Goal: Transaction & Acquisition: Purchase product/service

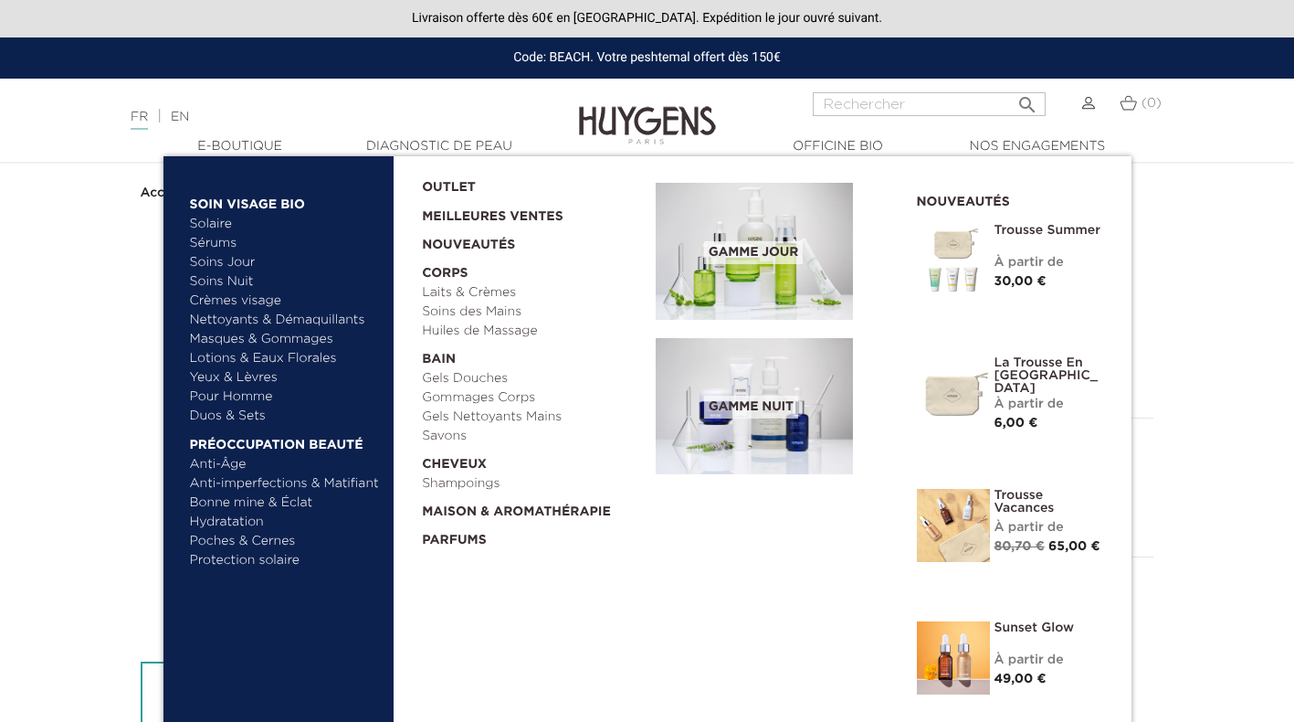
click at [248, 391] on link "Pour Homme" at bounding box center [285, 396] width 191 height 19
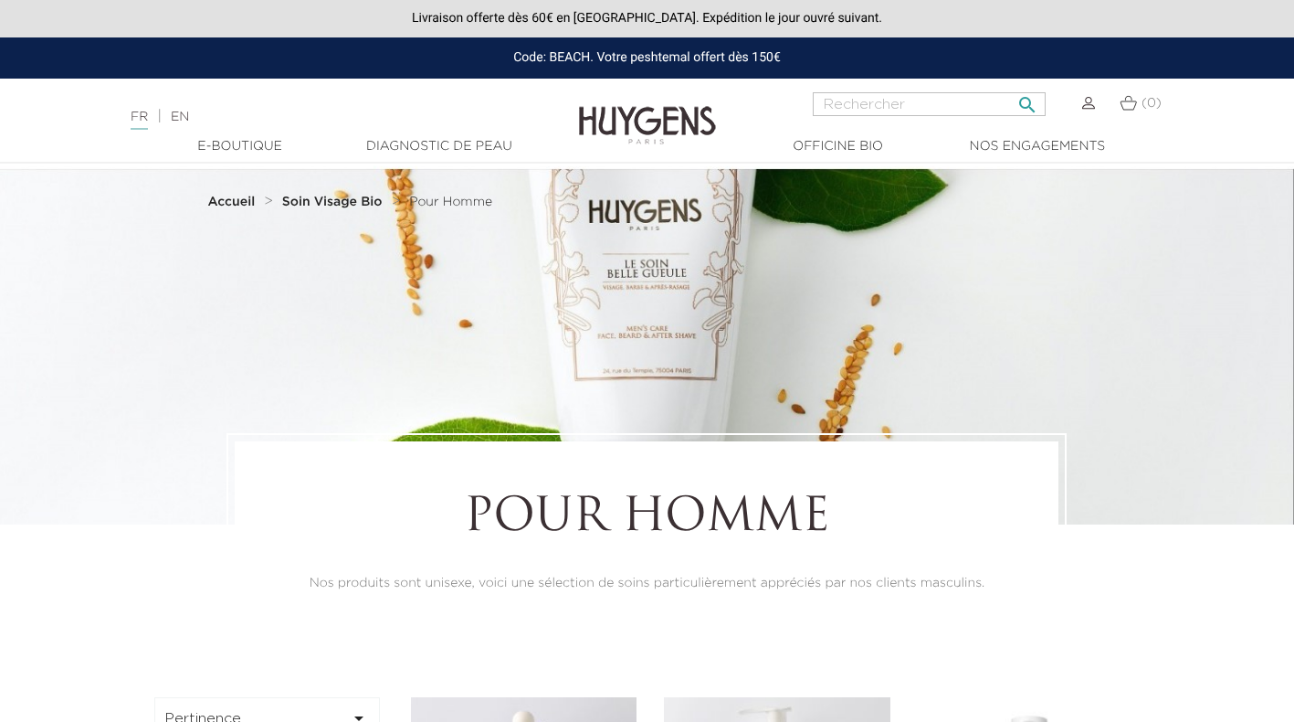
click at [822, 104] on input "Rechercher" at bounding box center [929, 104] width 233 height 24
click at [838, 105] on input "Rechercher" at bounding box center [929, 104] width 233 height 24
type input "acne"
click at [1011, 87] on button " Rechercher" at bounding box center [1027, 99] width 33 height 25
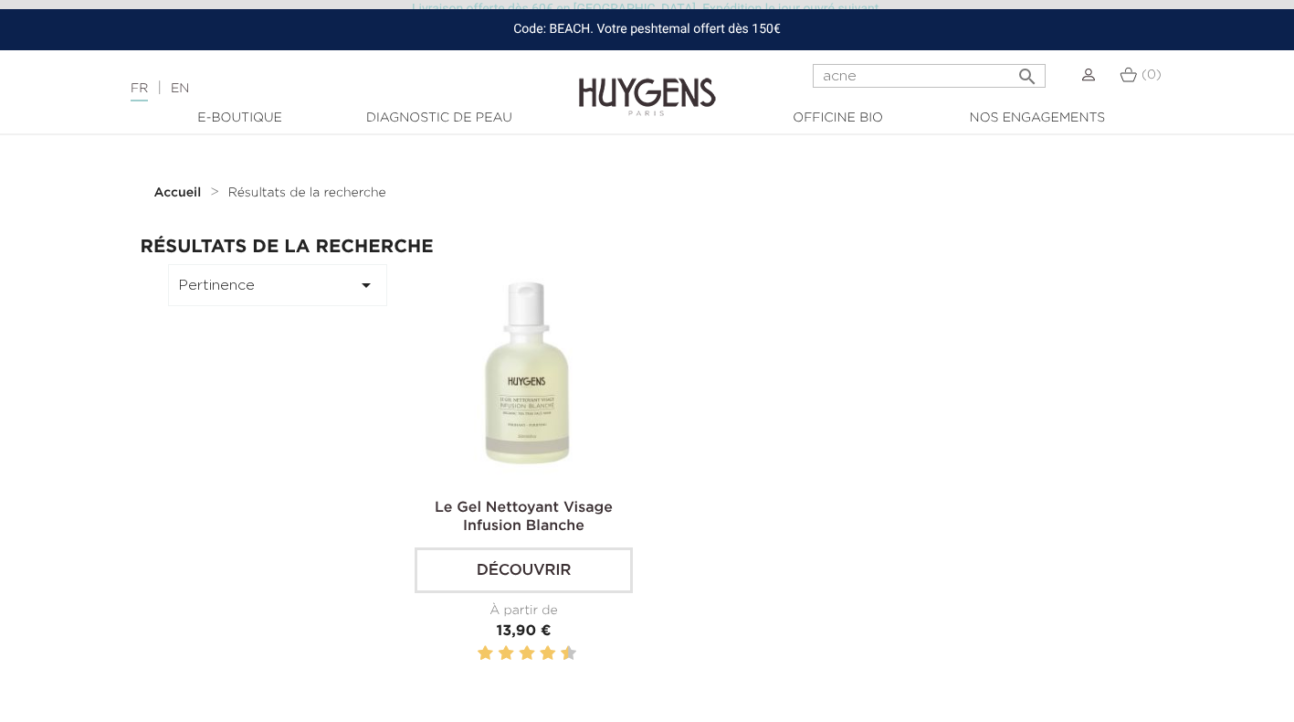
scroll to position [91, 0]
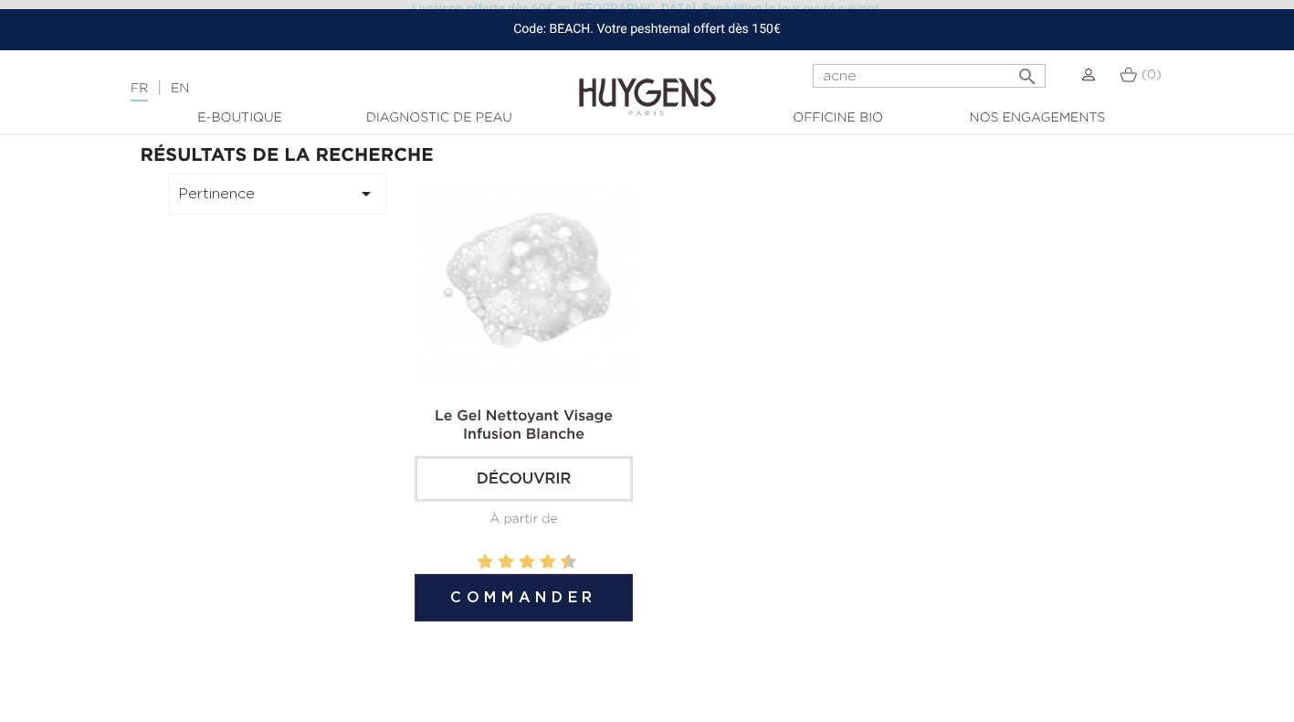
click at [533, 479] on link "Découvrir" at bounding box center [524, 479] width 219 height 46
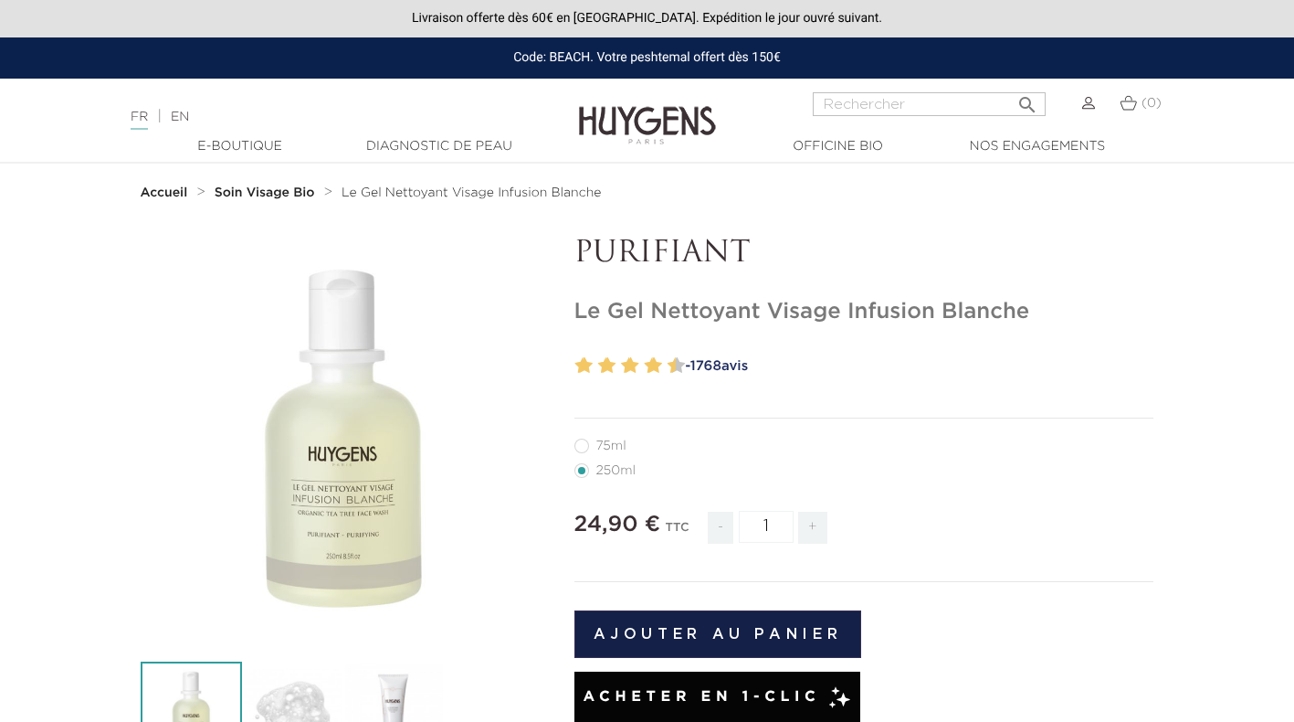
click at [590, 448] on label11"] "75ml" at bounding box center [611, 445] width 74 height 15
radio input "true"
